Goal: Task Accomplishment & Management: Manage account settings

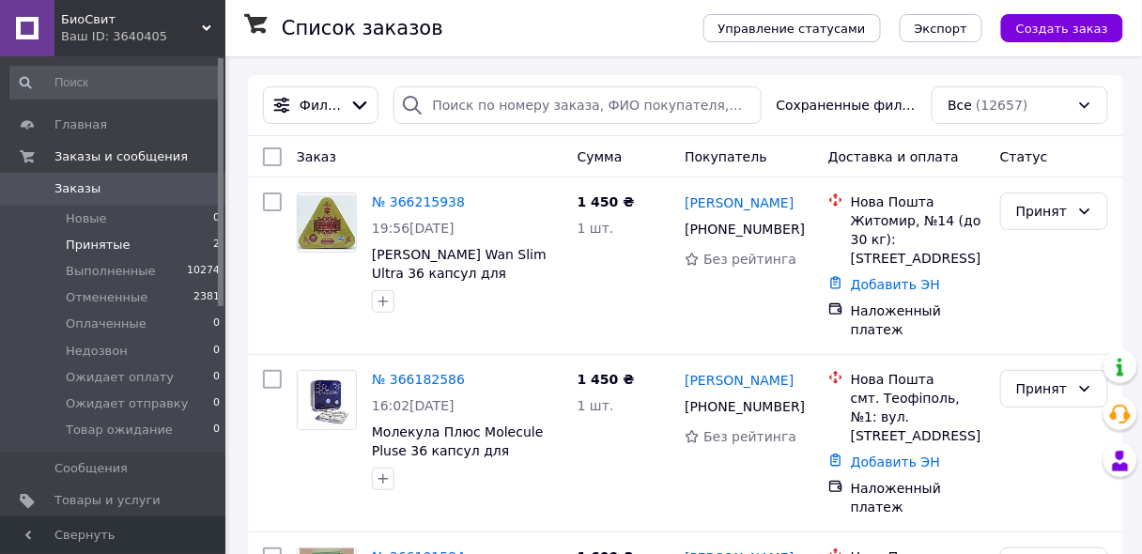
click at [115, 243] on span "Принятые" at bounding box center [98, 245] width 65 height 17
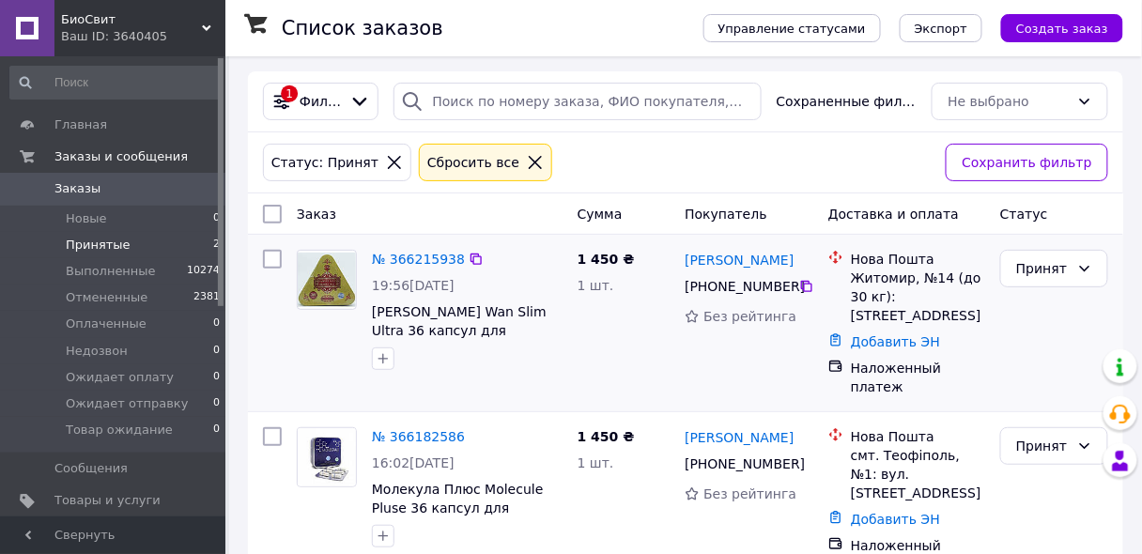
scroll to position [5, 0]
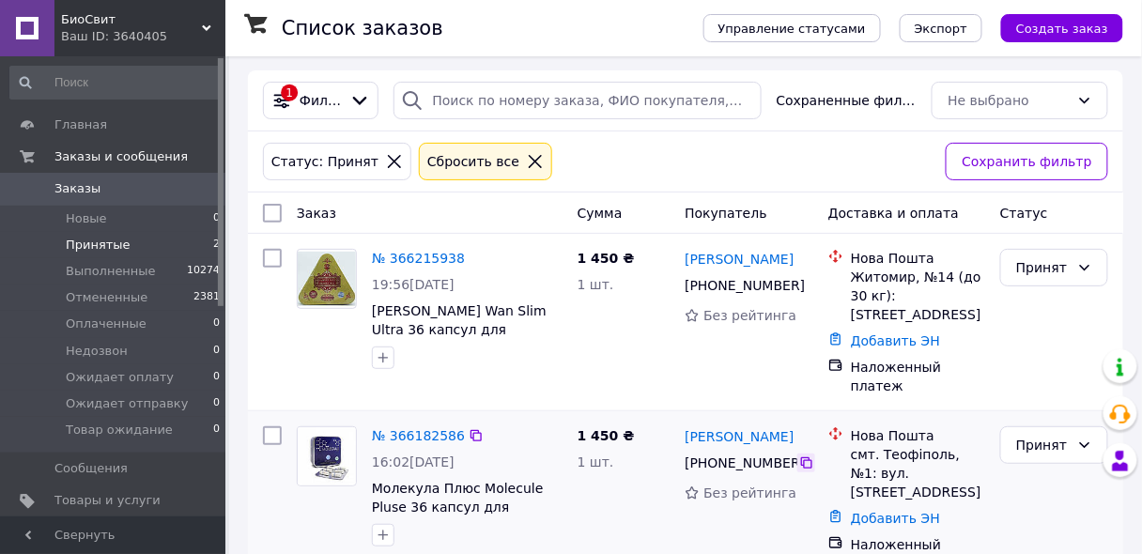
click at [805, 455] on icon at bounding box center [806, 462] width 15 height 15
click at [576, 520] on div "1 450 ₴ 1 шт." at bounding box center [624, 500] width 108 height 162
click at [457, 520] on div at bounding box center [467, 535] width 198 height 30
click at [1035, 435] on div "Принят" at bounding box center [1043, 445] width 54 height 21
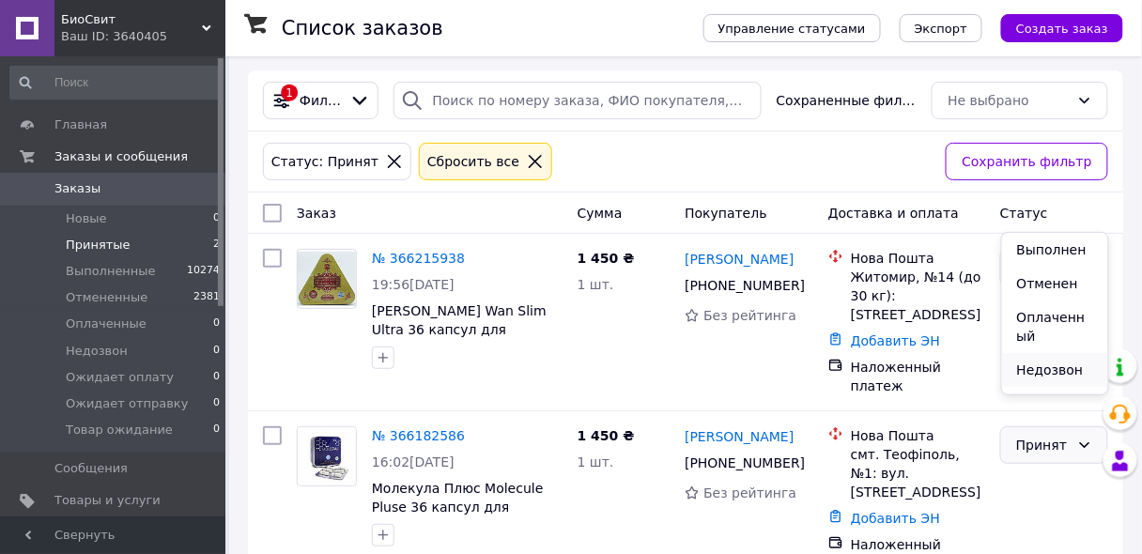
click at [1040, 373] on li "Недозвон" at bounding box center [1055, 370] width 106 height 34
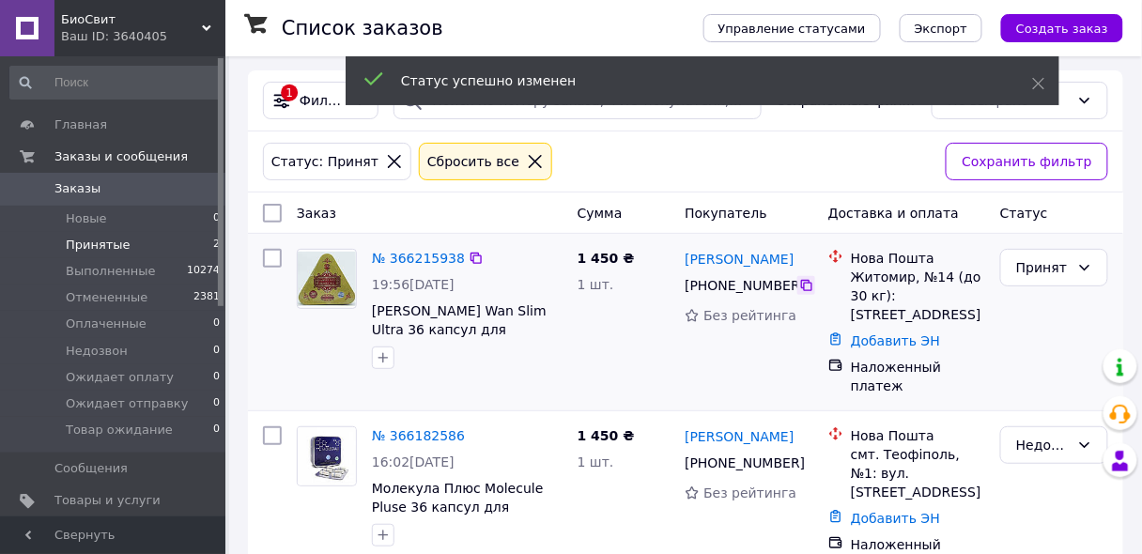
click at [804, 286] on icon at bounding box center [806, 285] width 15 height 15
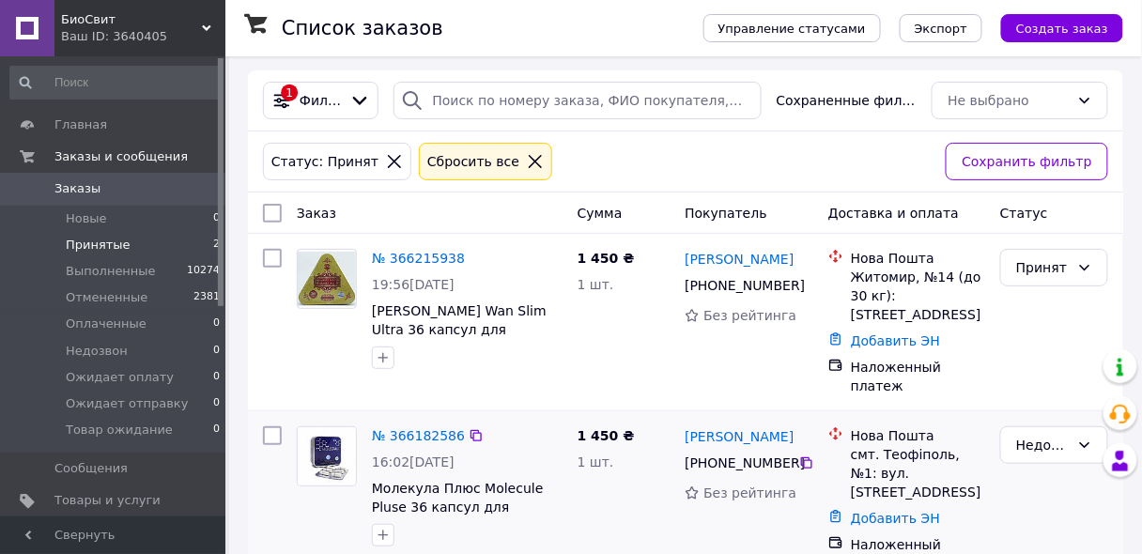
click at [698, 528] on div "№ 366182586 16:02, 11.10.2025 Молекула Плюс Molecule Pluse 36 капсул для похуде…" at bounding box center [685, 499] width 875 height 177
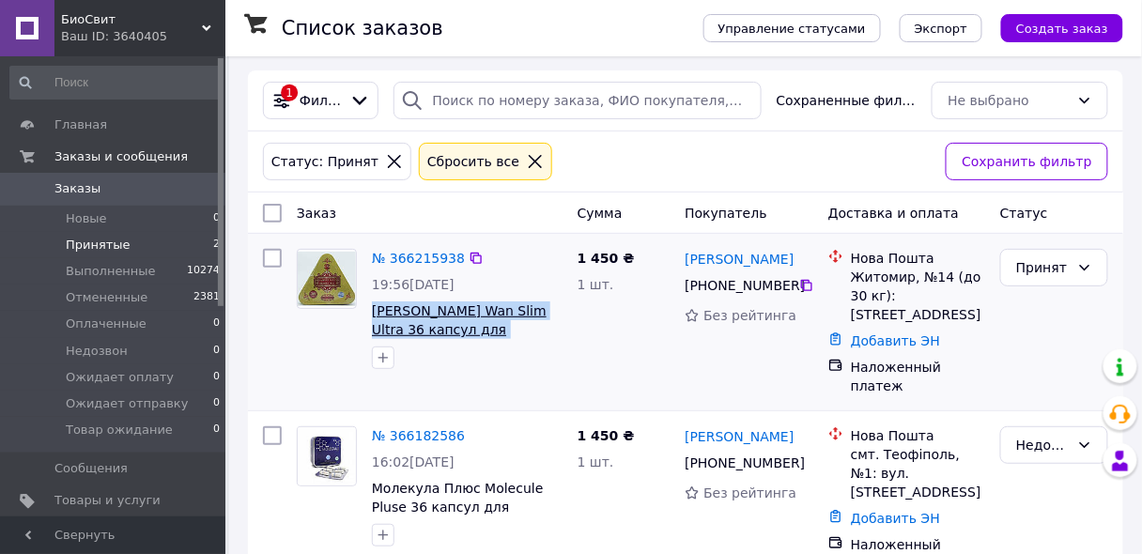
drag, startPoint x: 370, startPoint y: 310, endPoint x: 523, endPoint y: 330, distance: 154.3
click at [523, 330] on div "№ 366215938 19:56, 11.10.2025 Самуин Ван Слим Ультра Samyun Wan Slim Ultra 36 к…" at bounding box center [467, 308] width 206 height 135
copy span "Самуин Ван Слим Ультра Samyun Wan Slim Ultra 36"
click at [1046, 264] on div "Принят" at bounding box center [1043, 267] width 54 height 21
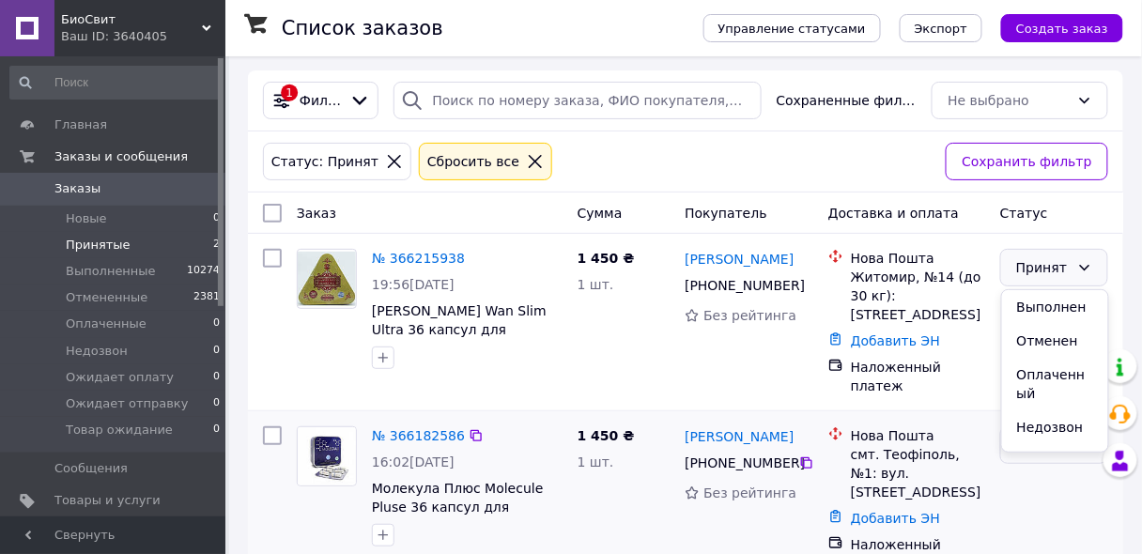
click at [1028, 426] on li "Недозвон" at bounding box center [1055, 427] width 106 height 34
